Goal: Task Accomplishment & Management: Manage account settings

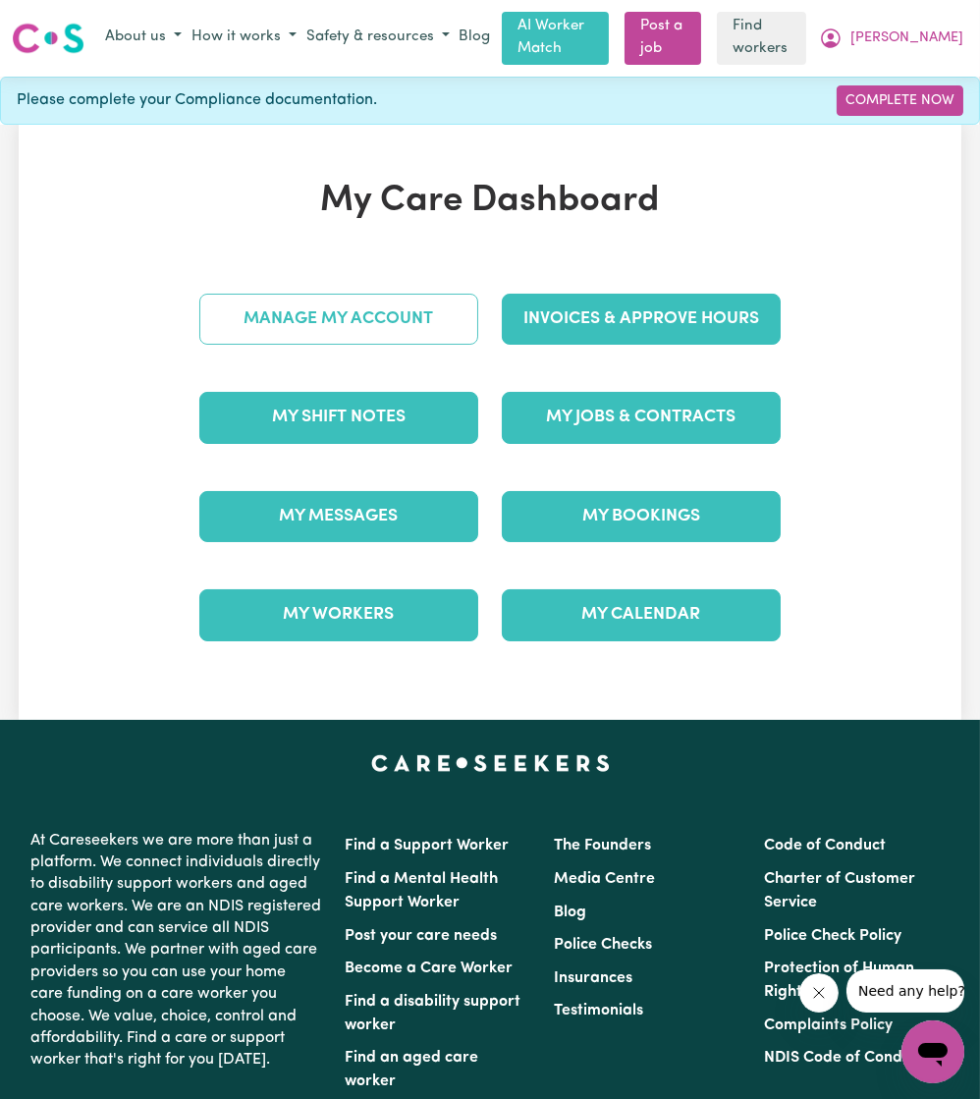
click at [391, 334] on link "Manage My Account" at bounding box center [338, 319] width 279 height 51
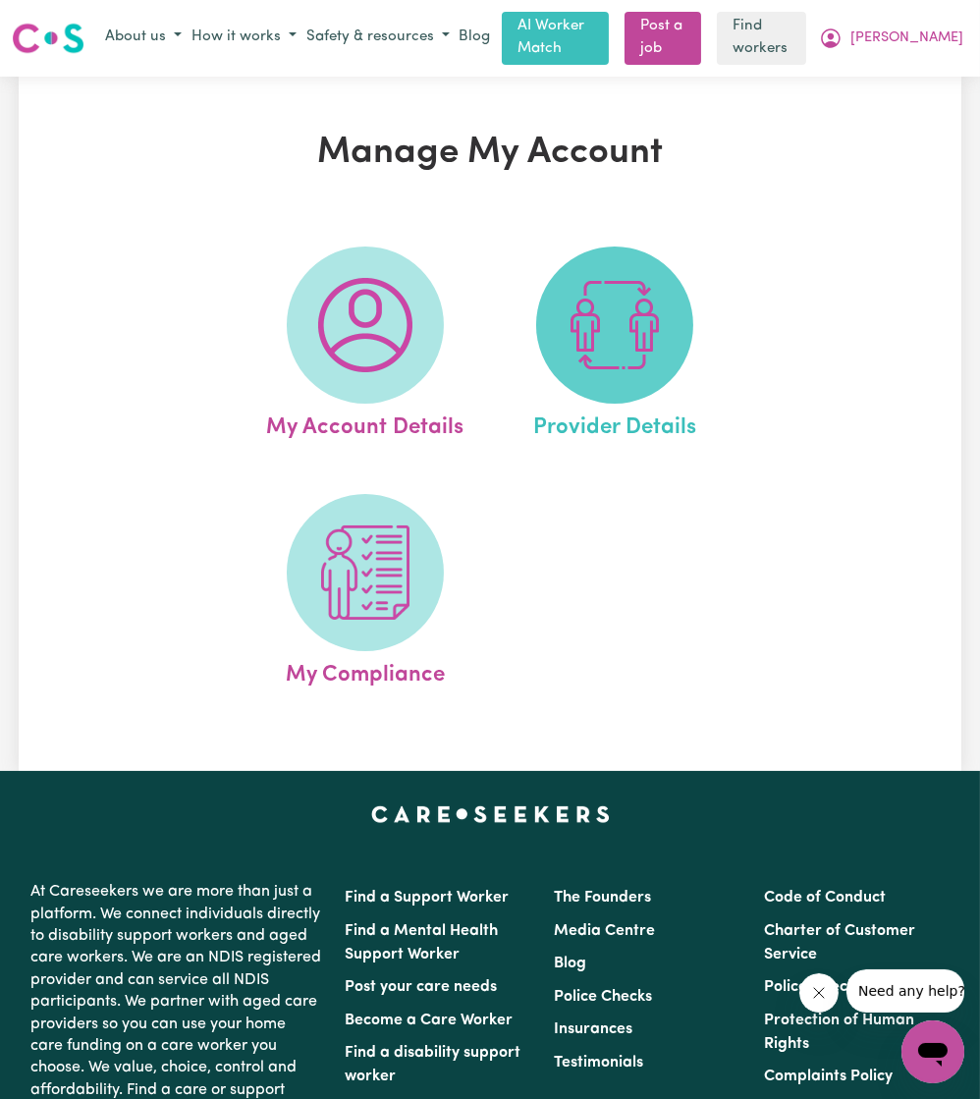
click at [574, 332] on img at bounding box center [615, 325] width 94 height 94
select select "NDIS_FUNDING_PLAN_MANAGED"
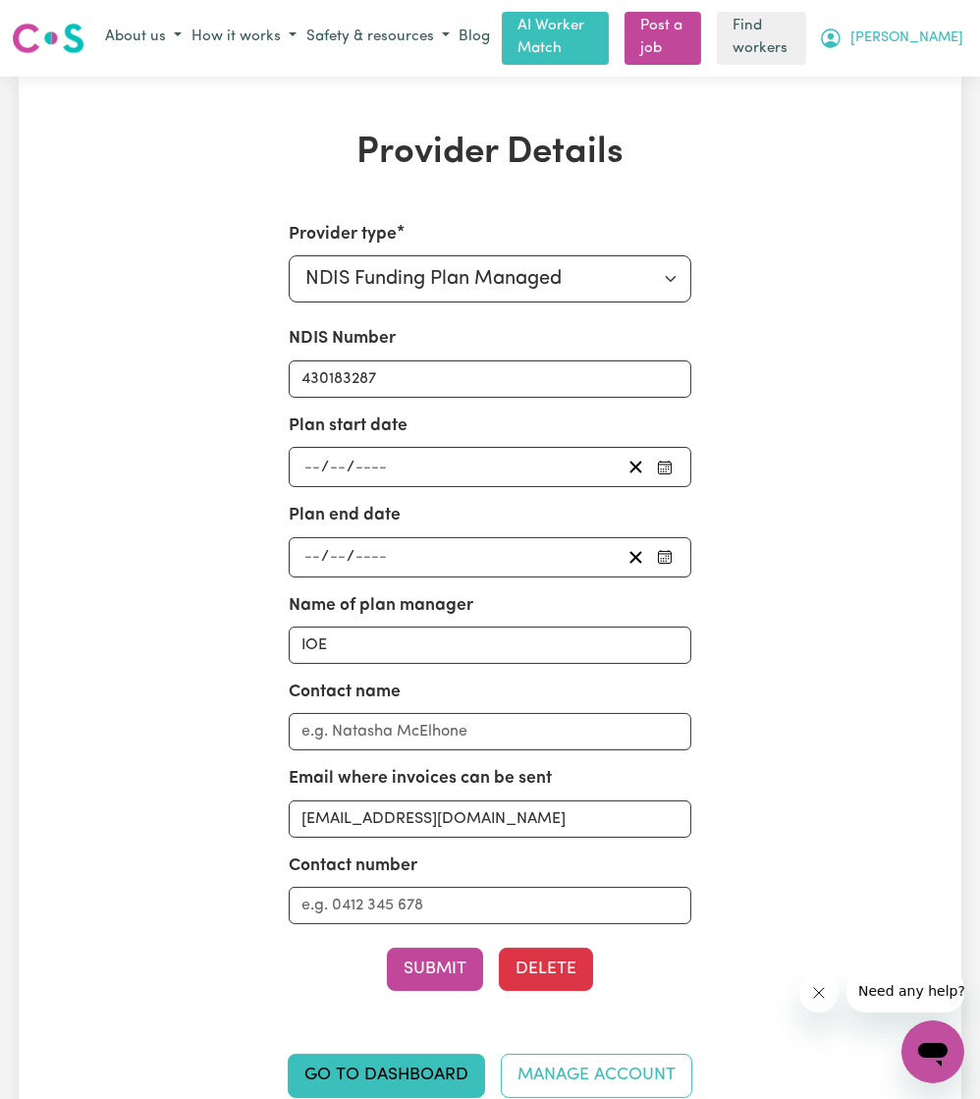
click at [933, 37] on span "[PERSON_NAME]" at bounding box center [907, 38] width 113 height 22
click at [935, 66] on link "My Dashboard" at bounding box center [889, 76] width 155 height 37
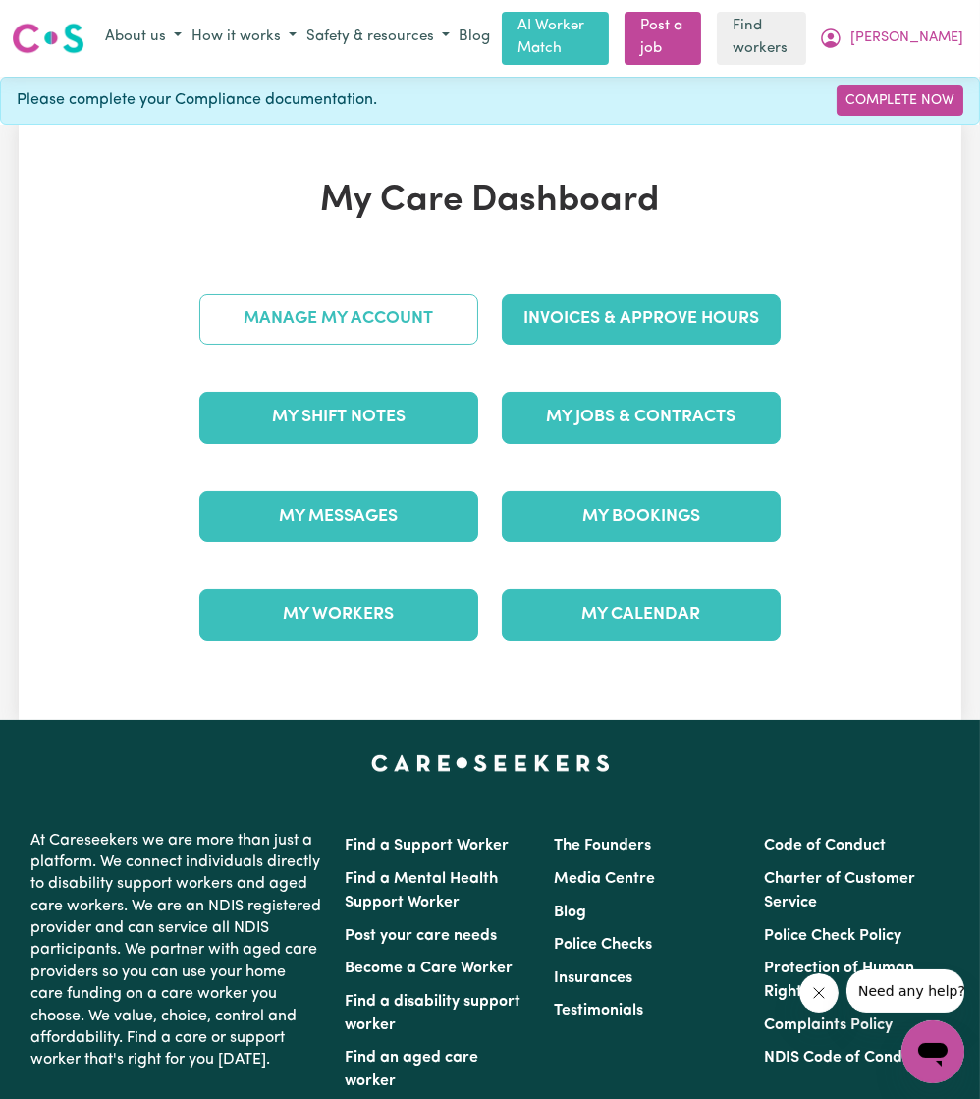
click at [289, 308] on link "Manage My Account" at bounding box center [338, 319] width 279 height 51
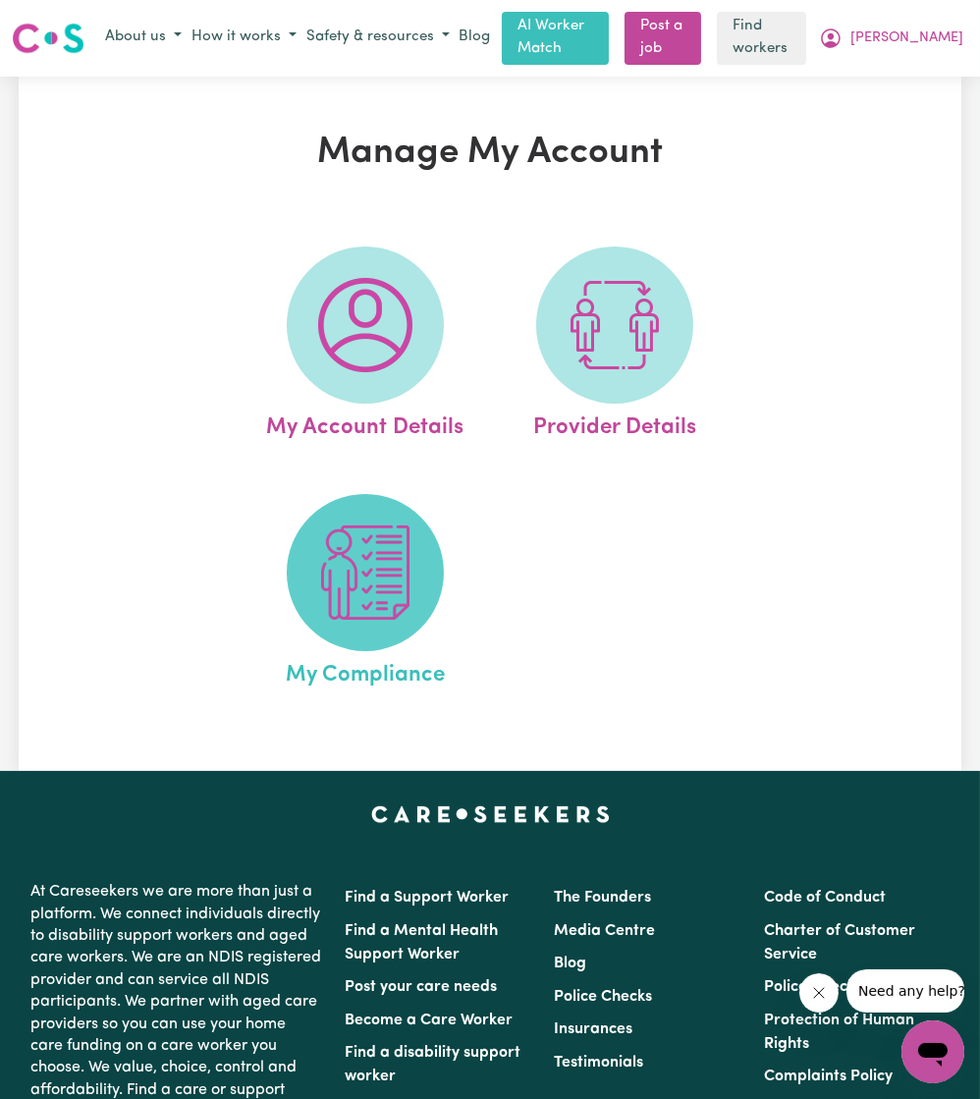
click at [370, 577] on img at bounding box center [365, 572] width 94 height 94
